Goal: Find specific page/section: Find specific page/section

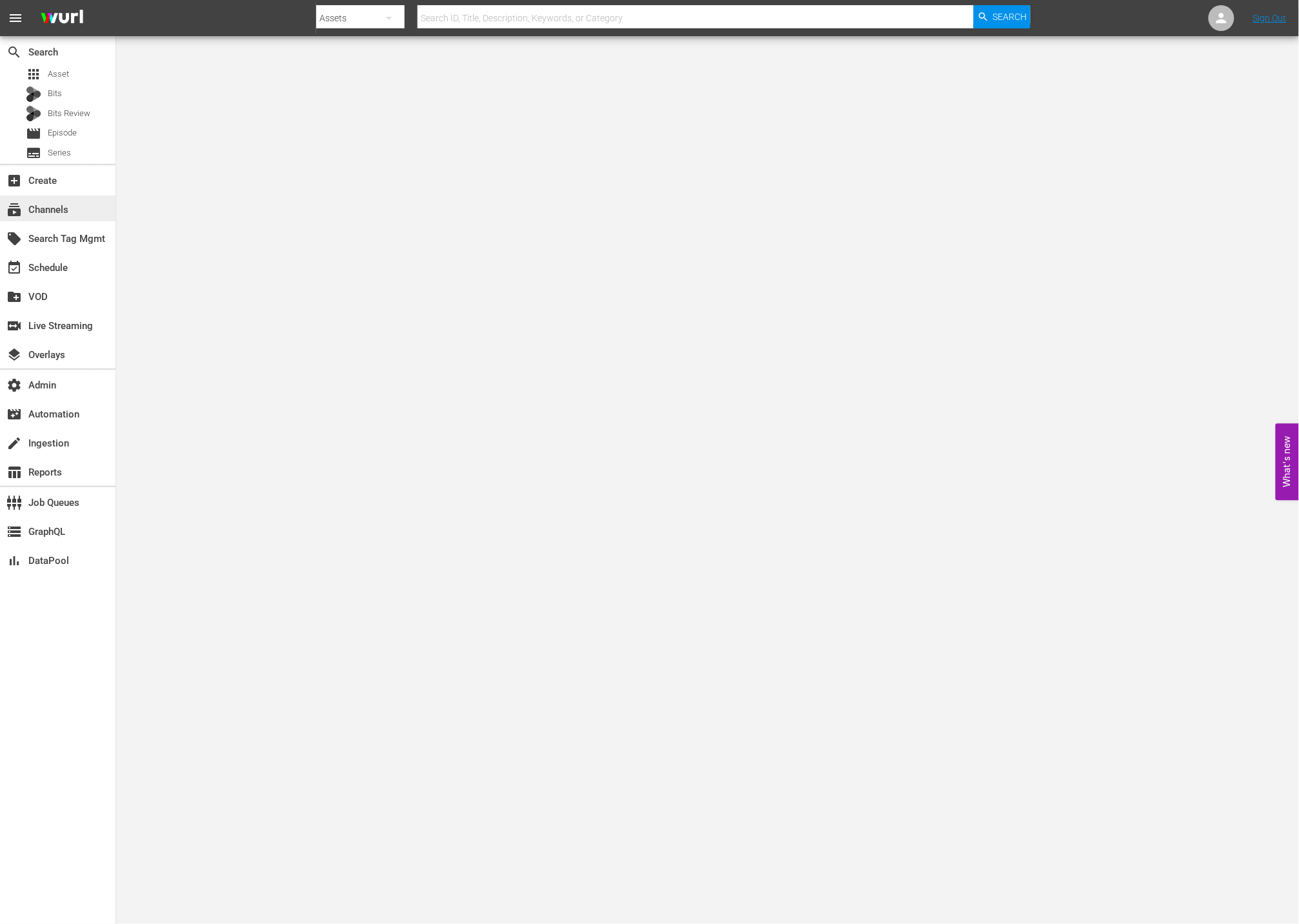
click at [71, 204] on div "subscriptions Channels" at bounding box center [36, 207] width 72 height 12
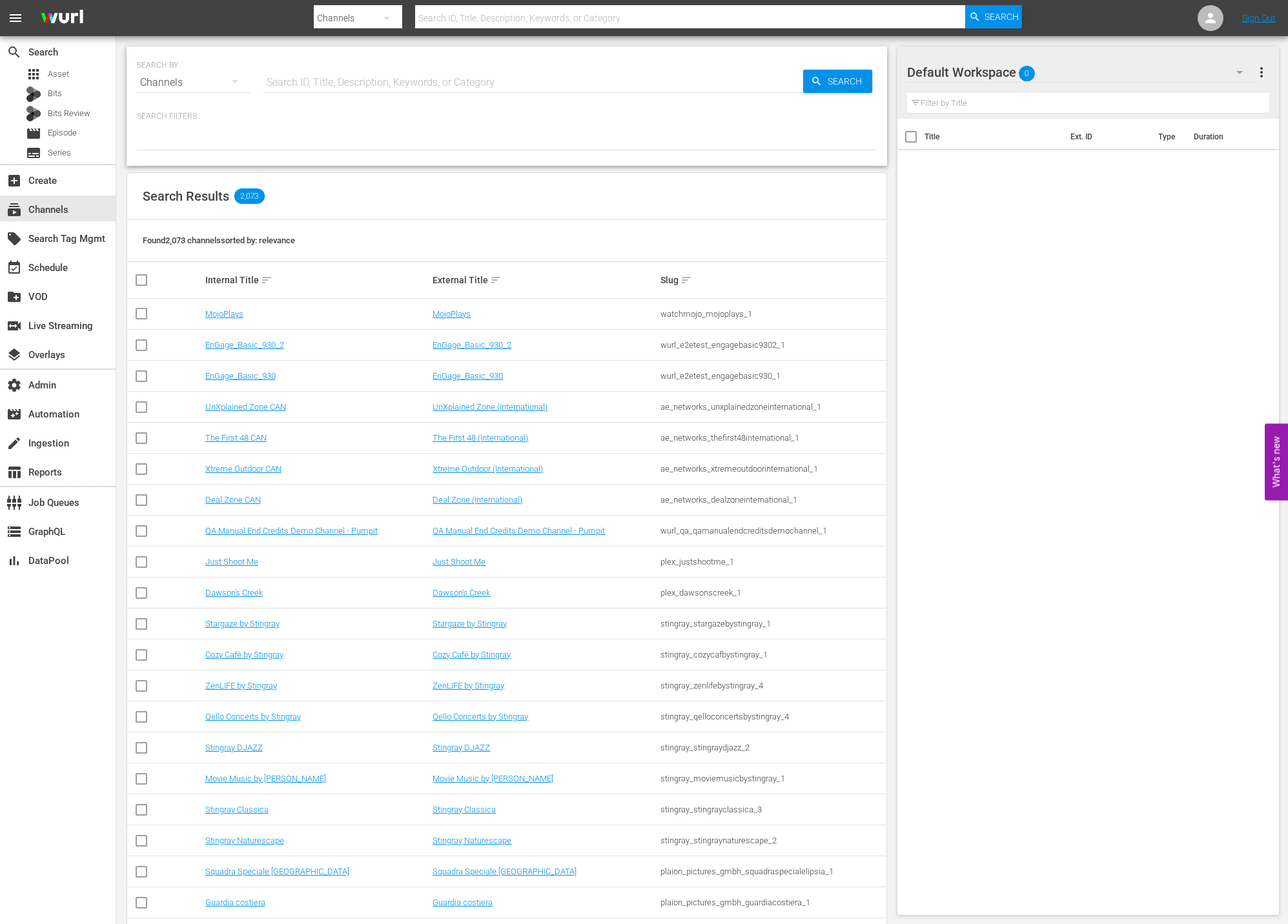
drag, startPoint x: 347, startPoint y: 80, endPoint x: 401, endPoint y: 89, distance: 54.7
click at [347, 80] on input "text" at bounding box center [533, 82] width 539 height 31
paste input "Fawesome"
type input "Fawesome"
click at [839, 78] on span "Search" at bounding box center [848, 81] width 50 height 23
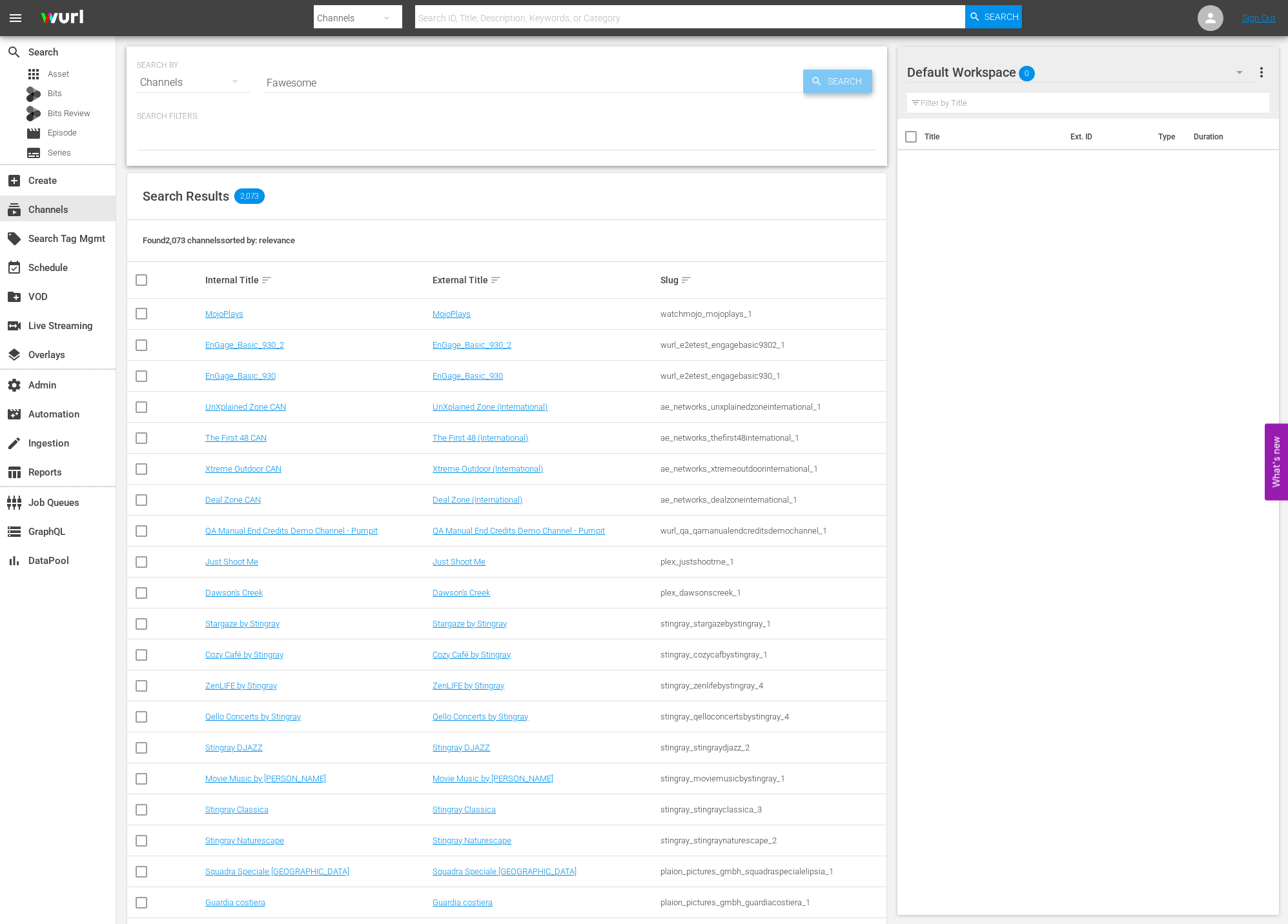
type input "Fawesome"
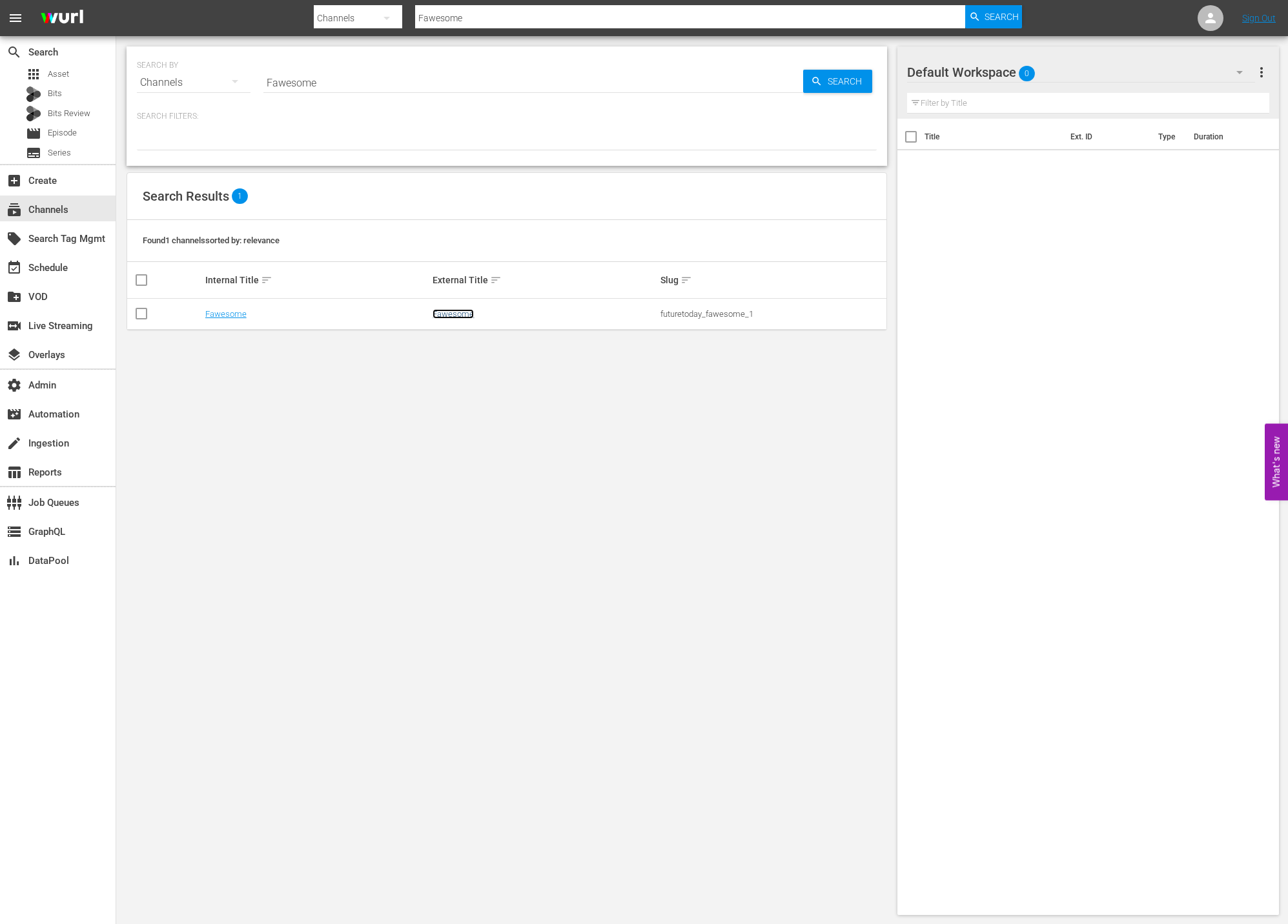
click at [441, 312] on link "Fawesome" at bounding box center [453, 313] width 41 height 10
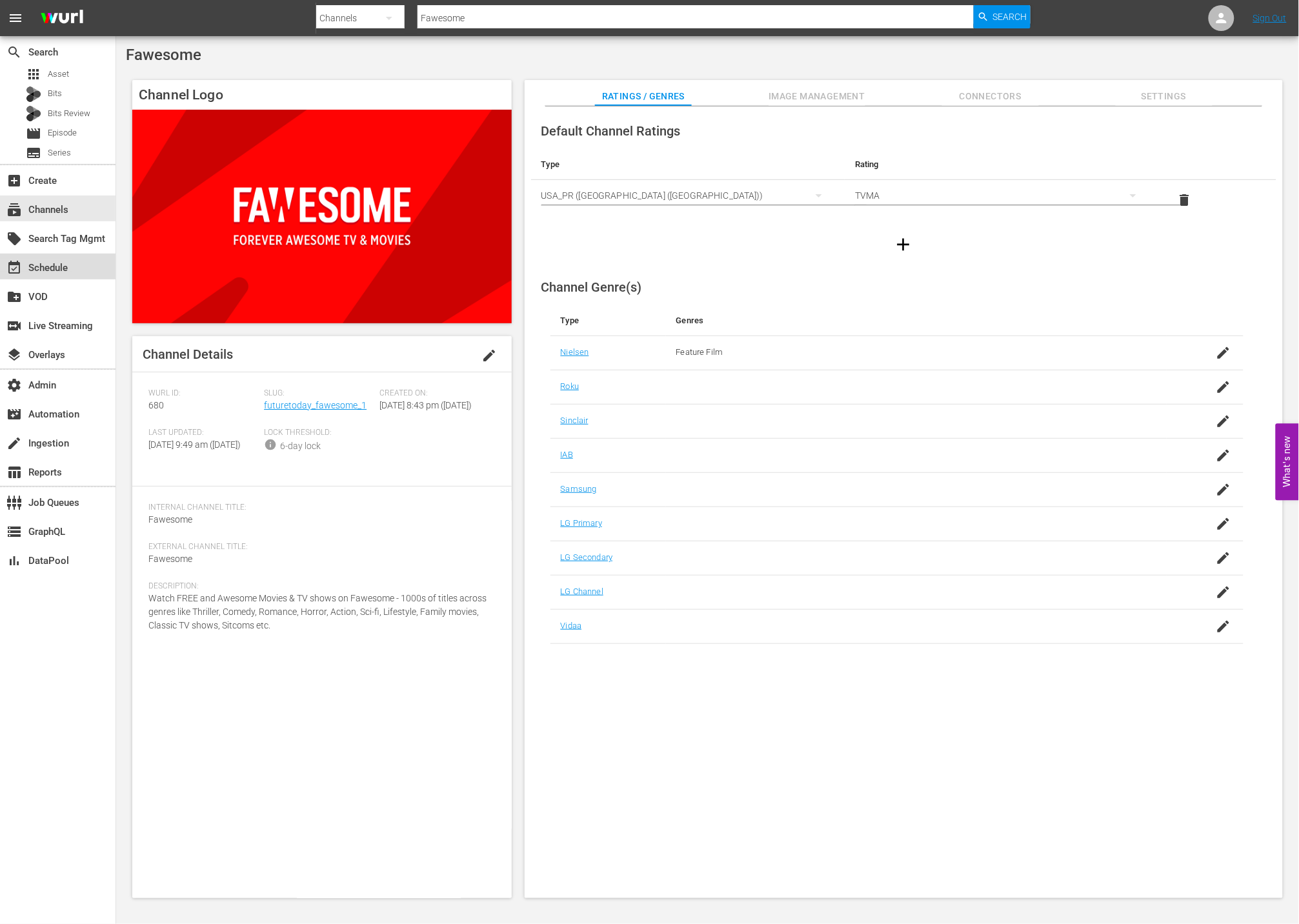
click at [43, 263] on div "event_available Schedule" at bounding box center [36, 265] width 72 height 12
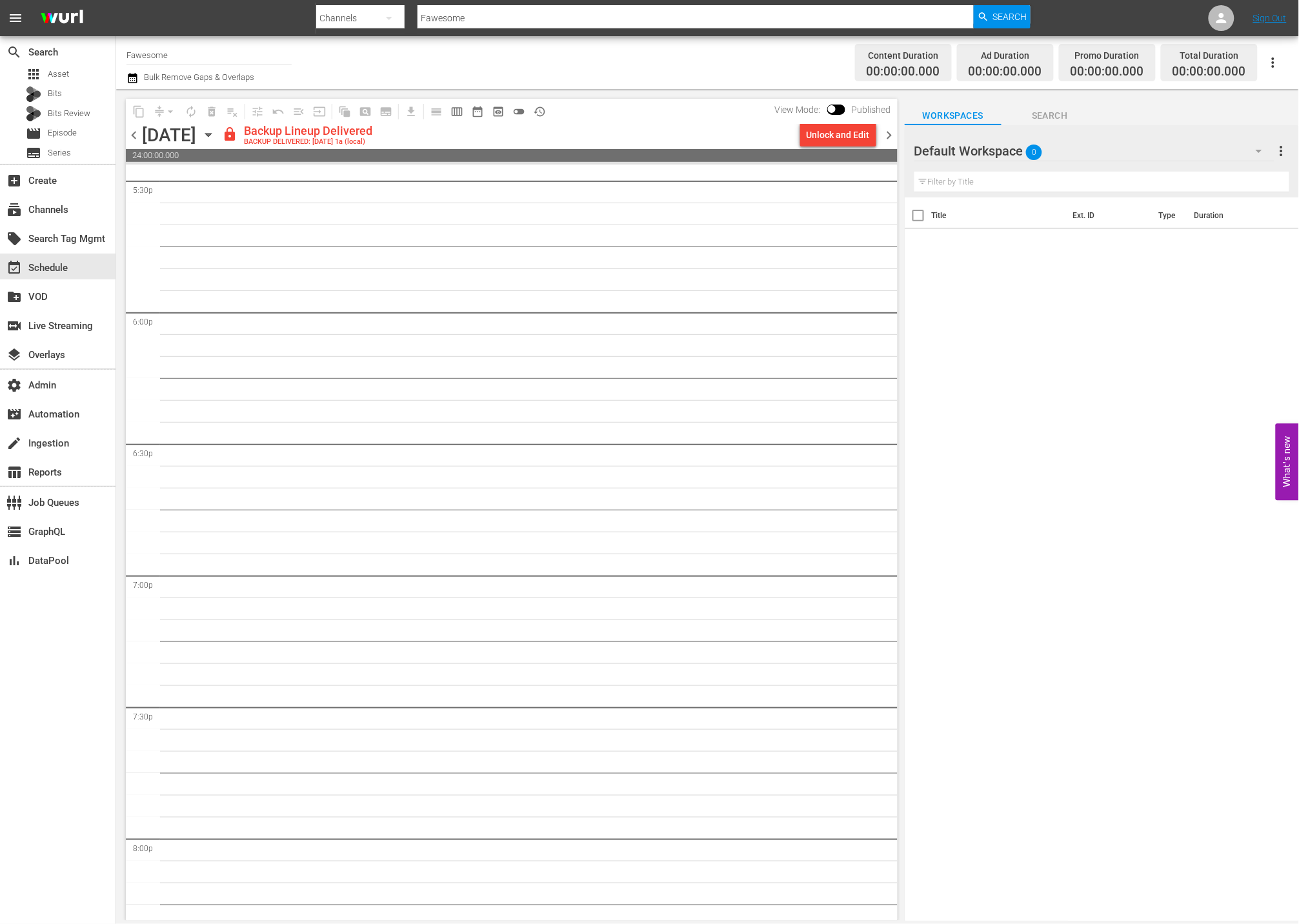
scroll to position [3217, 0]
